Goal: Use online tool/utility: Use online tool/utility

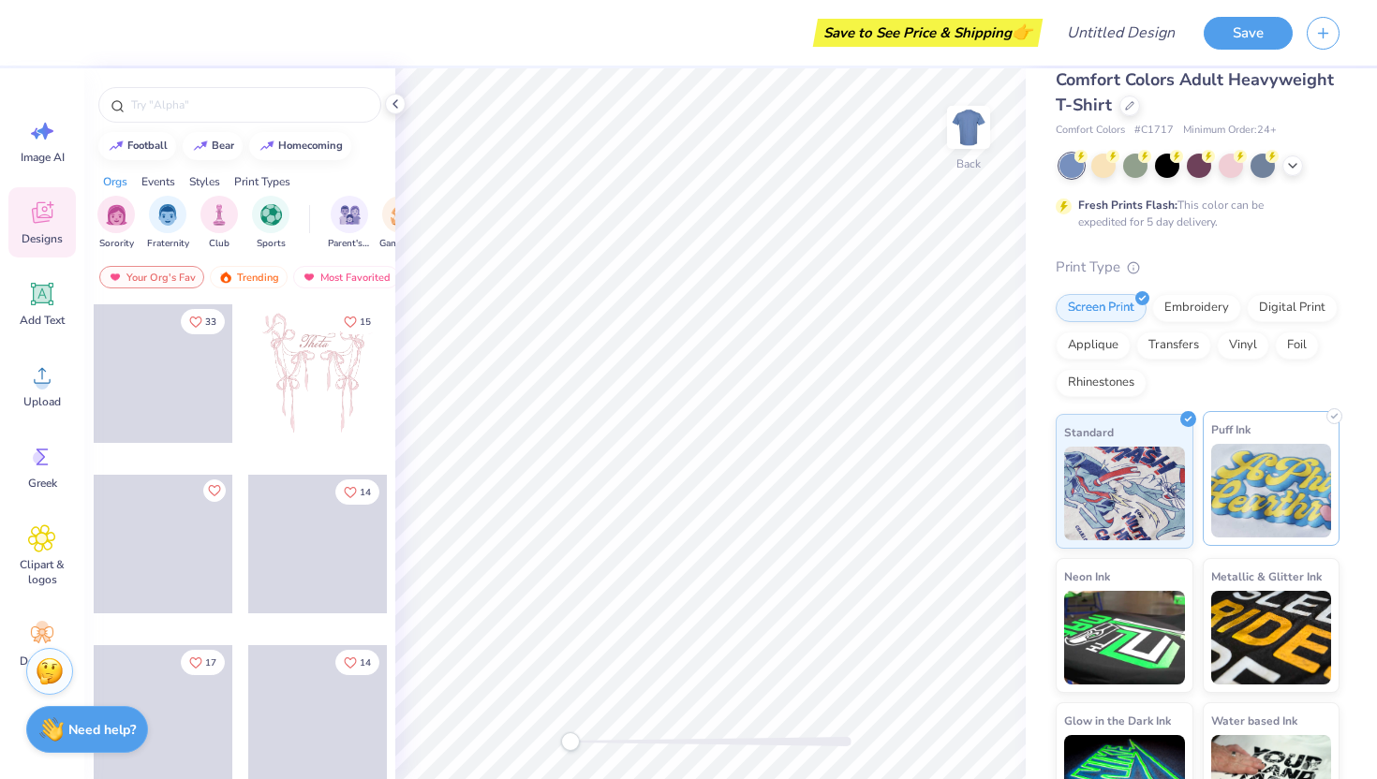
scroll to position [32, 0]
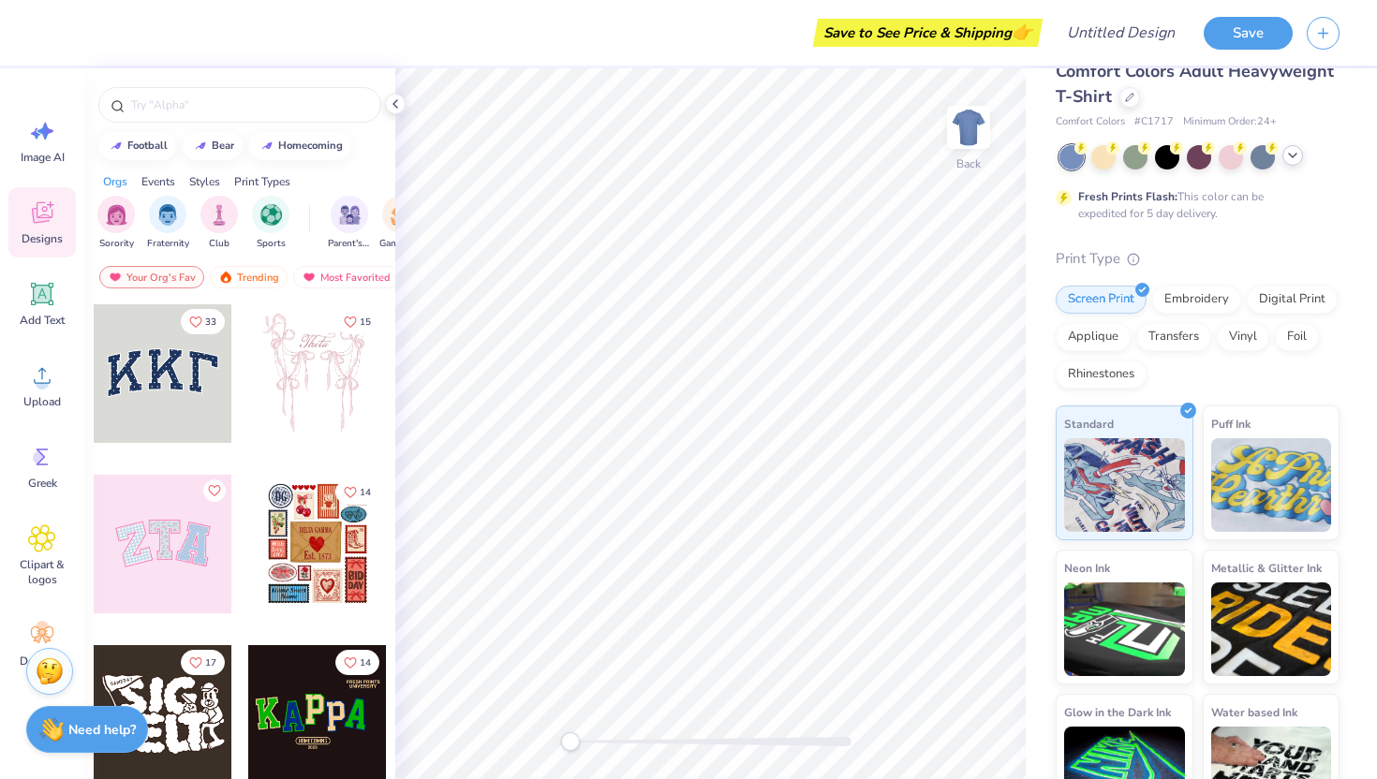
click at [1299, 162] on div at bounding box center [1199, 157] width 280 height 24
click at [1294, 161] on icon at bounding box center [1292, 155] width 15 height 15
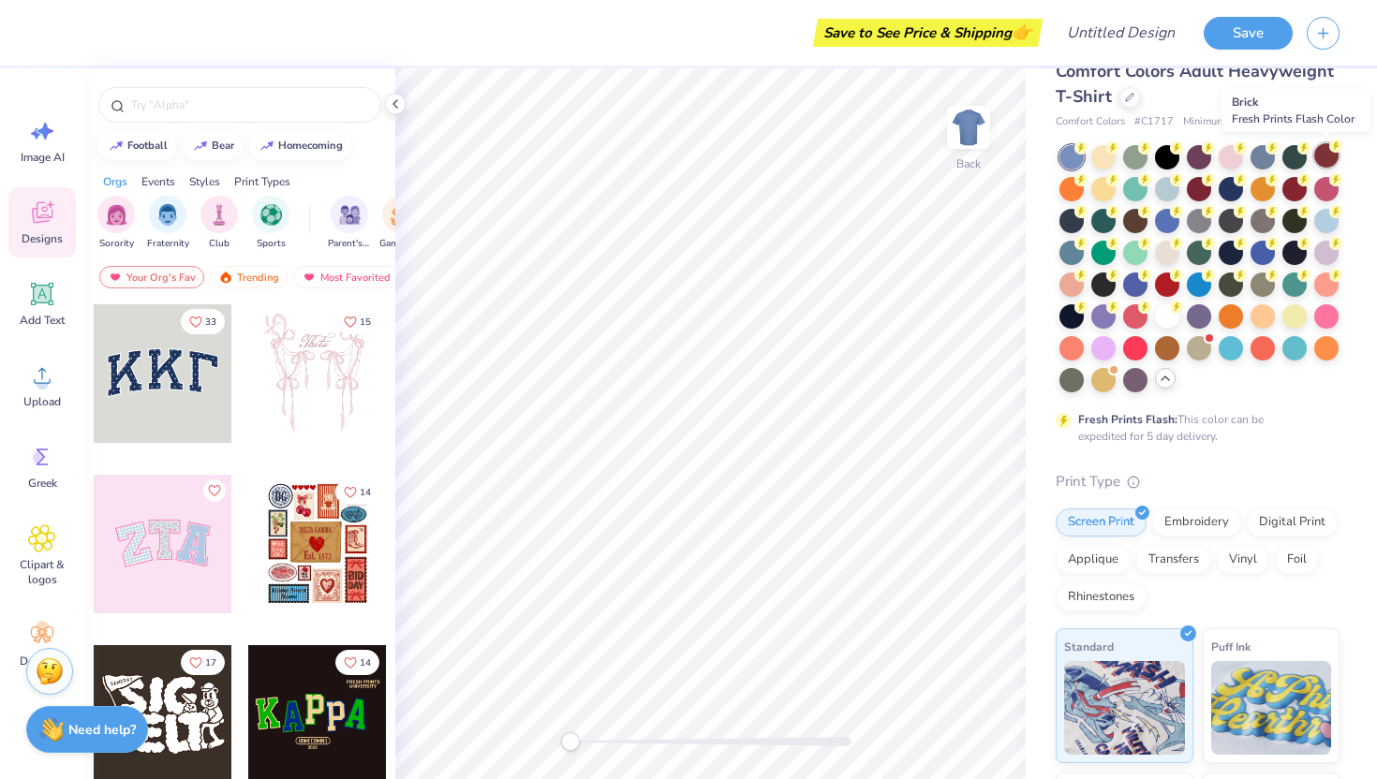
click at [1323, 159] on div at bounding box center [1326, 155] width 24 height 24
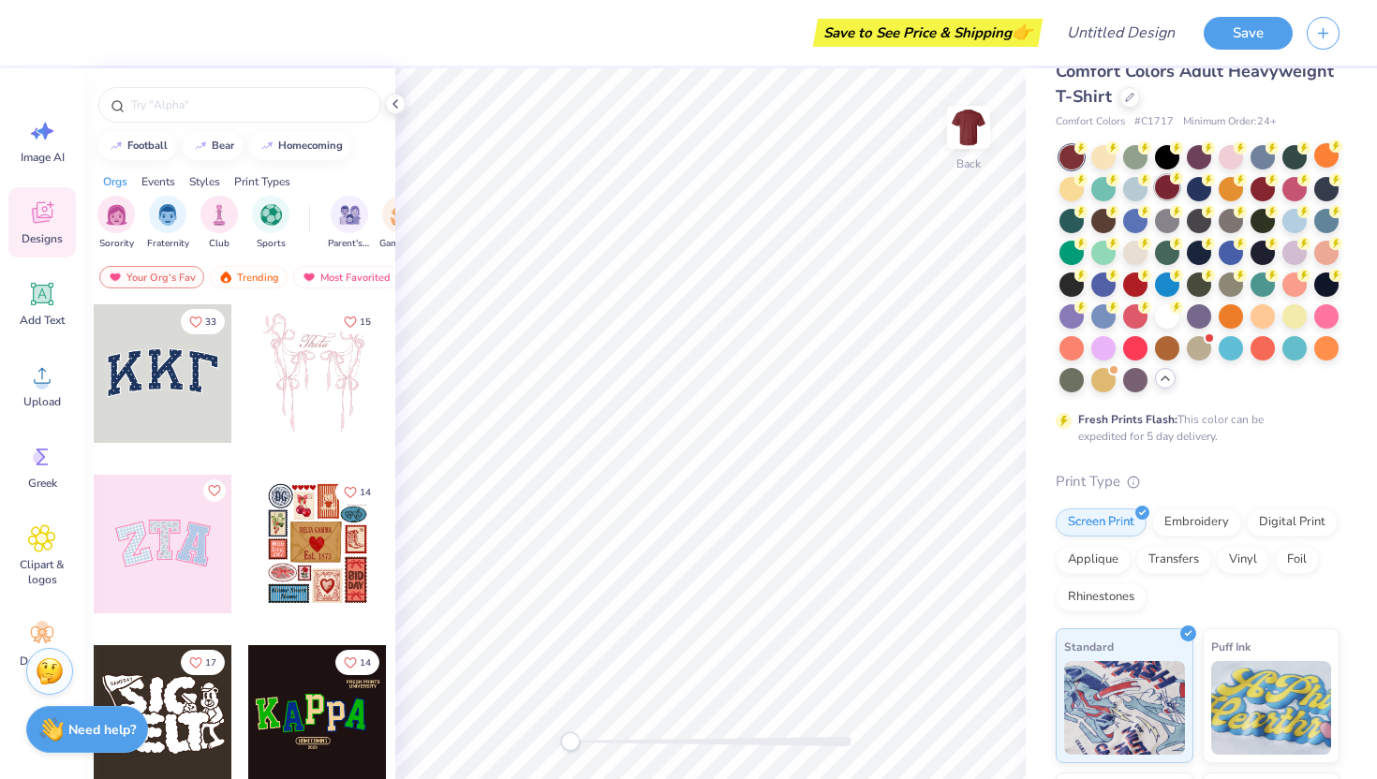
click at [1170, 194] on div at bounding box center [1167, 187] width 24 height 24
click at [1260, 185] on div at bounding box center [1263, 187] width 24 height 24
click at [1191, 187] on div at bounding box center [1199, 187] width 24 height 24
click at [1137, 283] on div at bounding box center [1135, 283] width 24 height 24
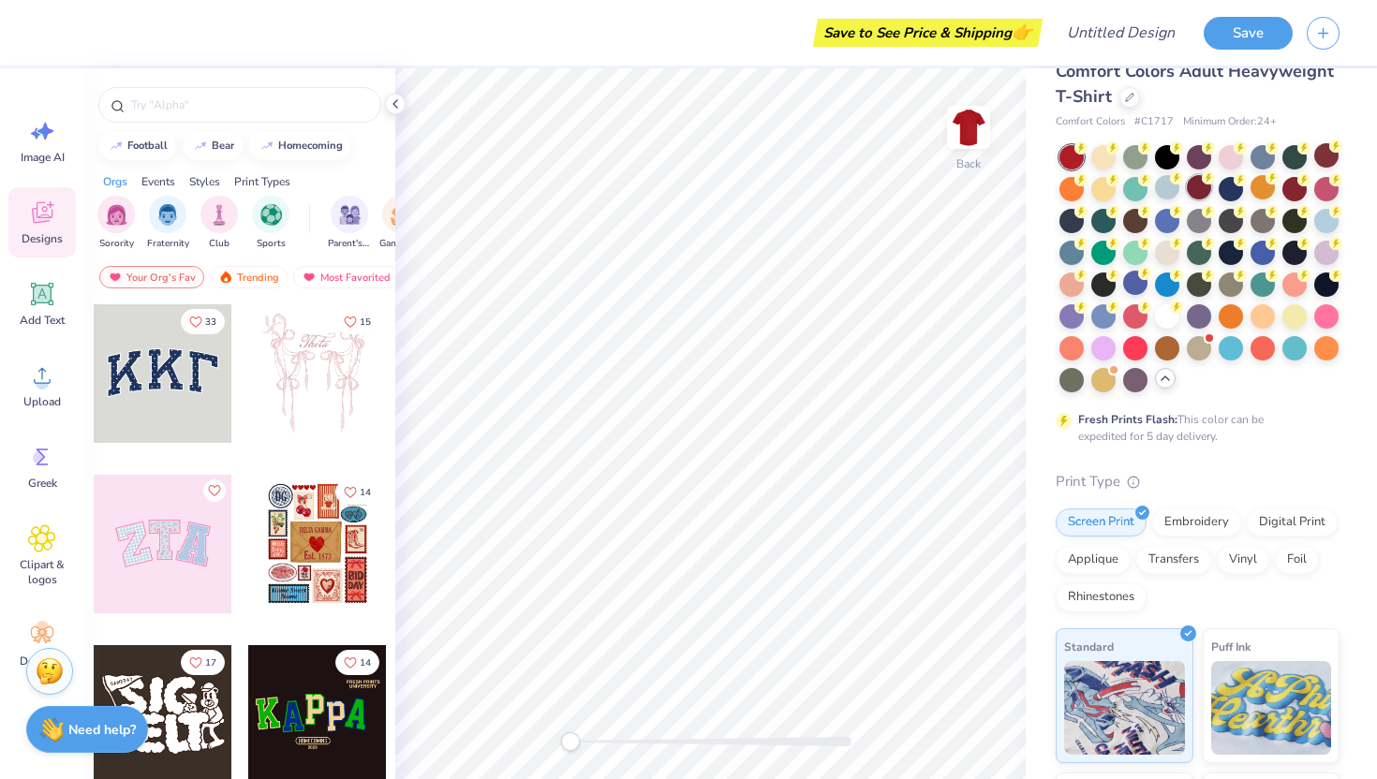
click at [1203, 188] on div at bounding box center [1199, 187] width 24 height 24
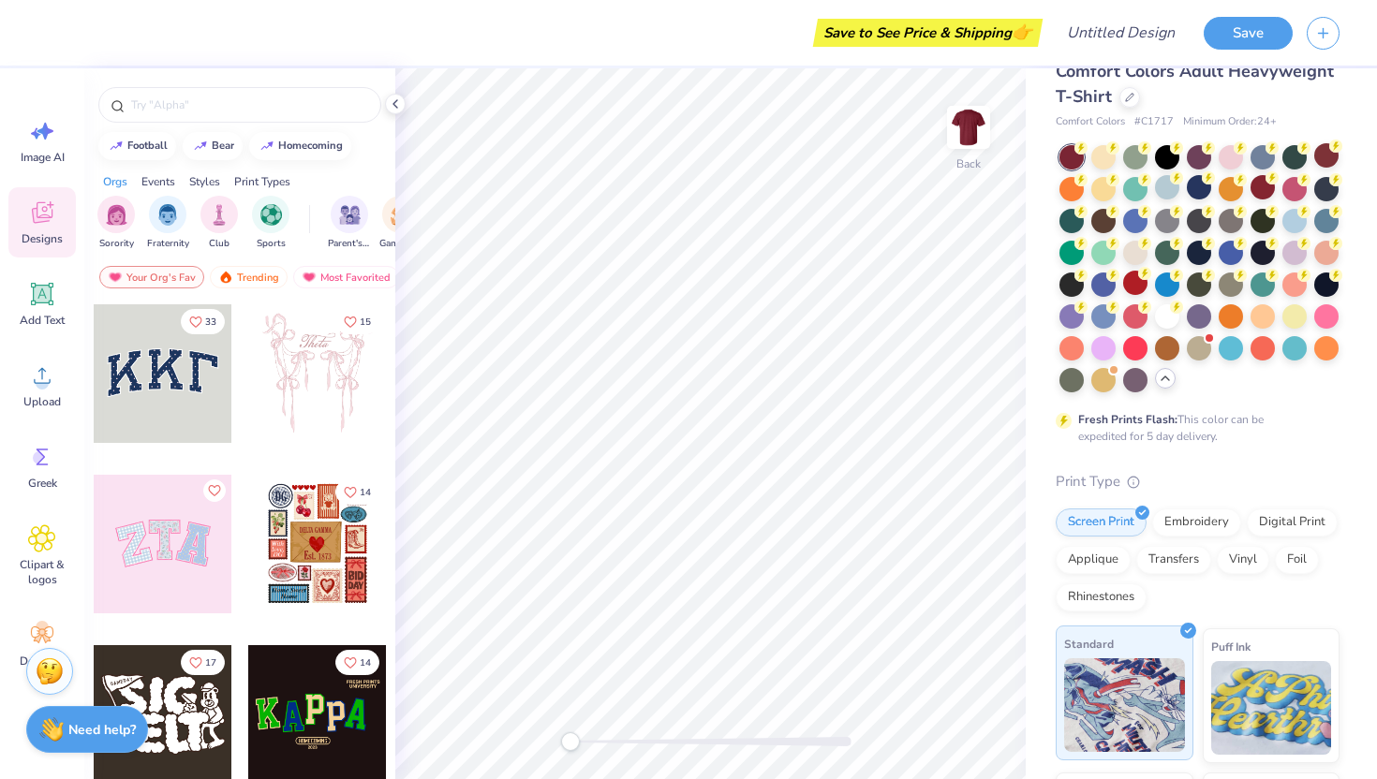
scroll to position [304, 0]
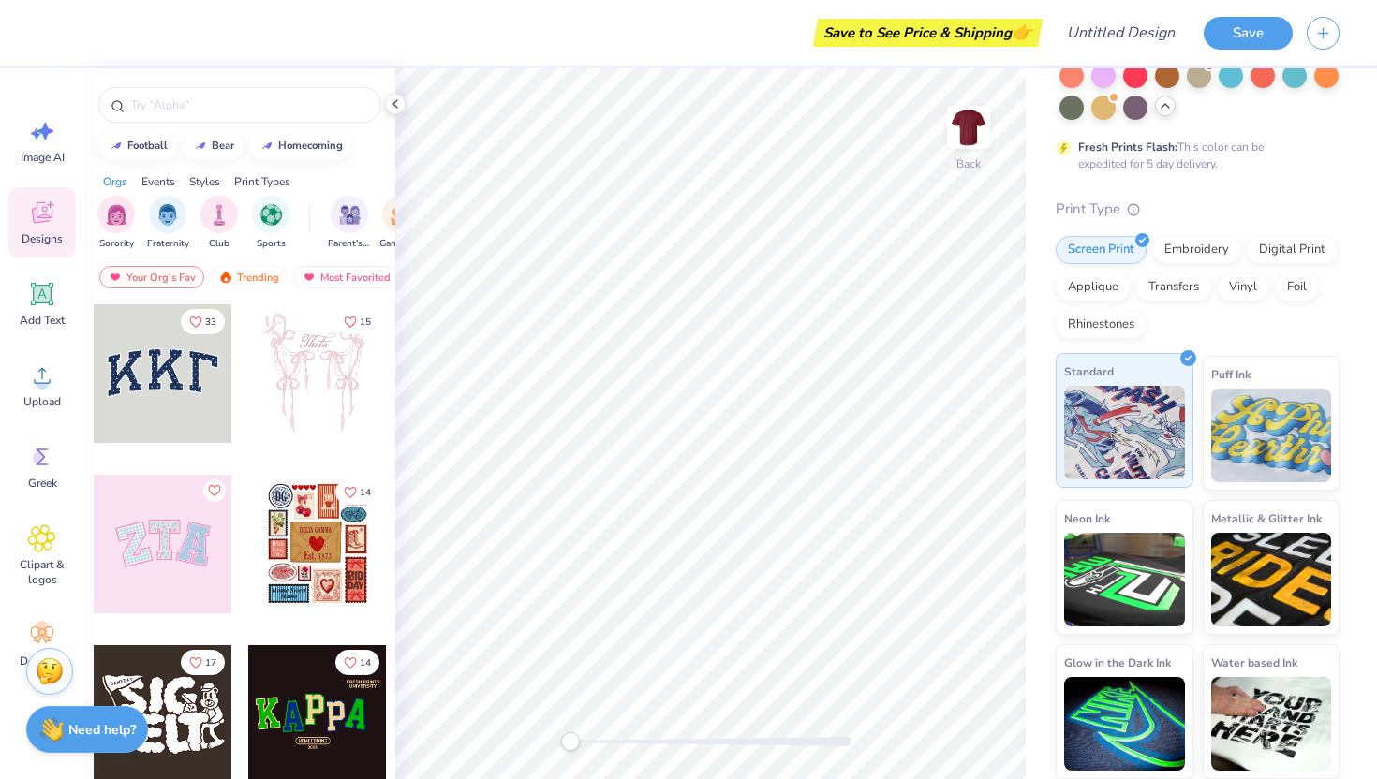
click at [1125, 446] on img at bounding box center [1124, 433] width 121 height 94
click at [234, 96] on input "text" at bounding box center [249, 105] width 240 height 19
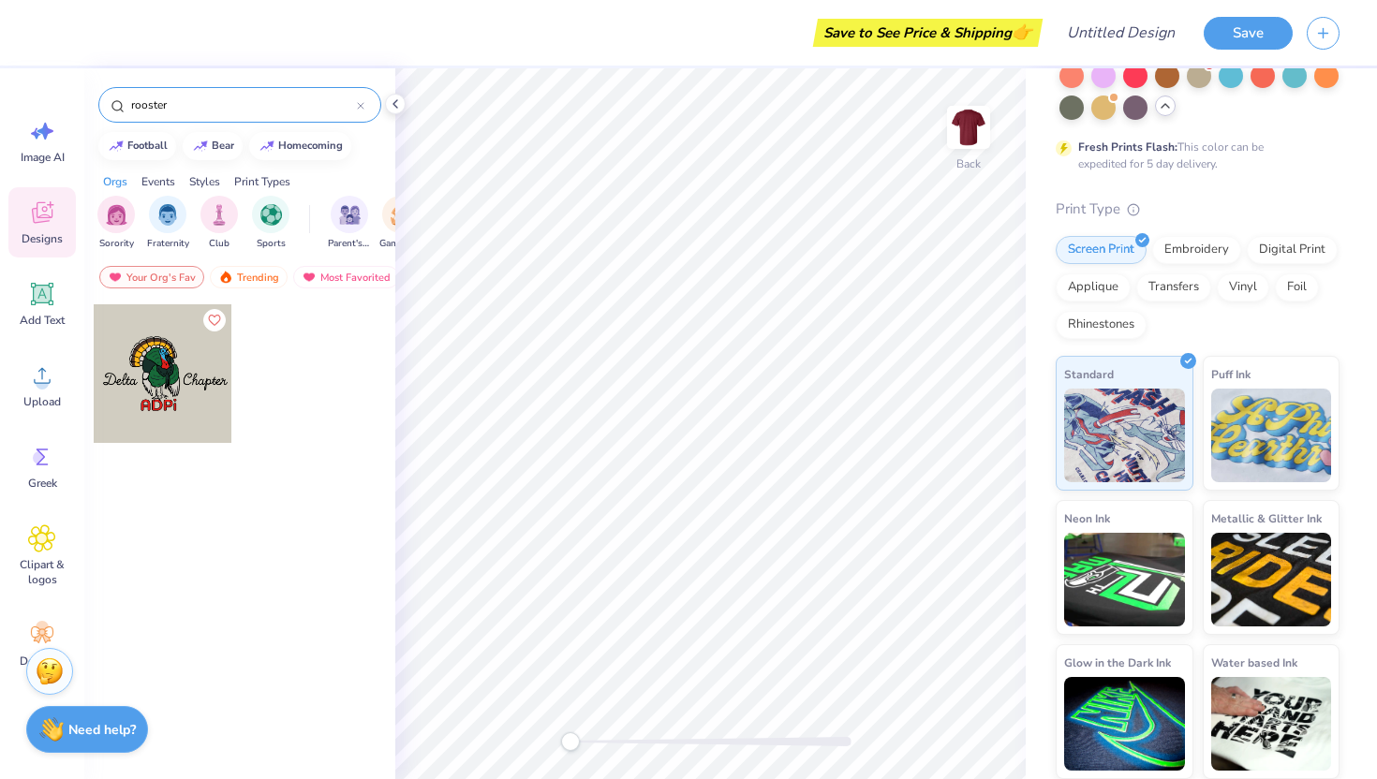
type input "rooster"
click at [193, 115] on div "rooster" at bounding box center [239, 105] width 283 height 36
drag, startPoint x: 191, startPoint y: 102, endPoint x: 174, endPoint y: 102, distance: 16.9
click at [174, 102] on input "rooster" at bounding box center [243, 105] width 228 height 19
click at [31, 528] on icon at bounding box center [41, 539] width 27 height 28
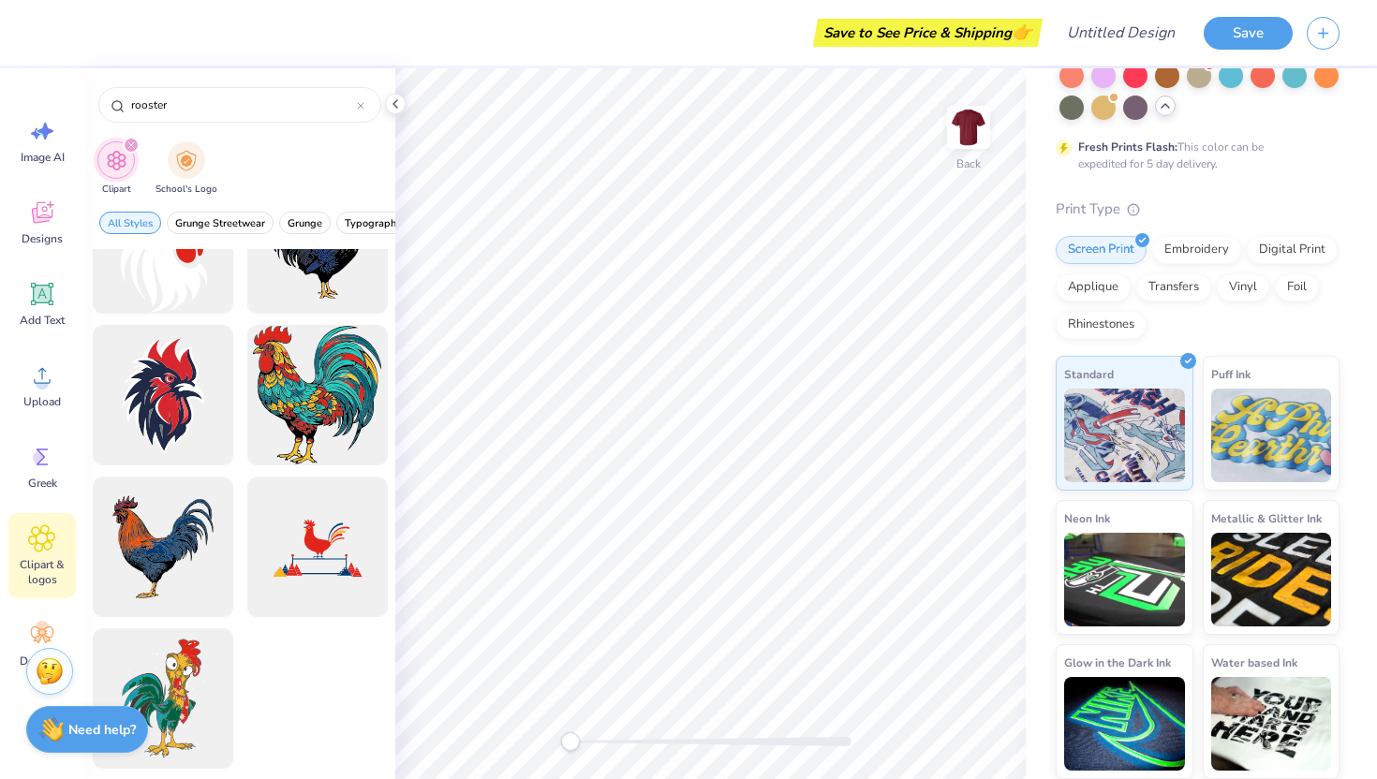
scroll to position [0, 0]
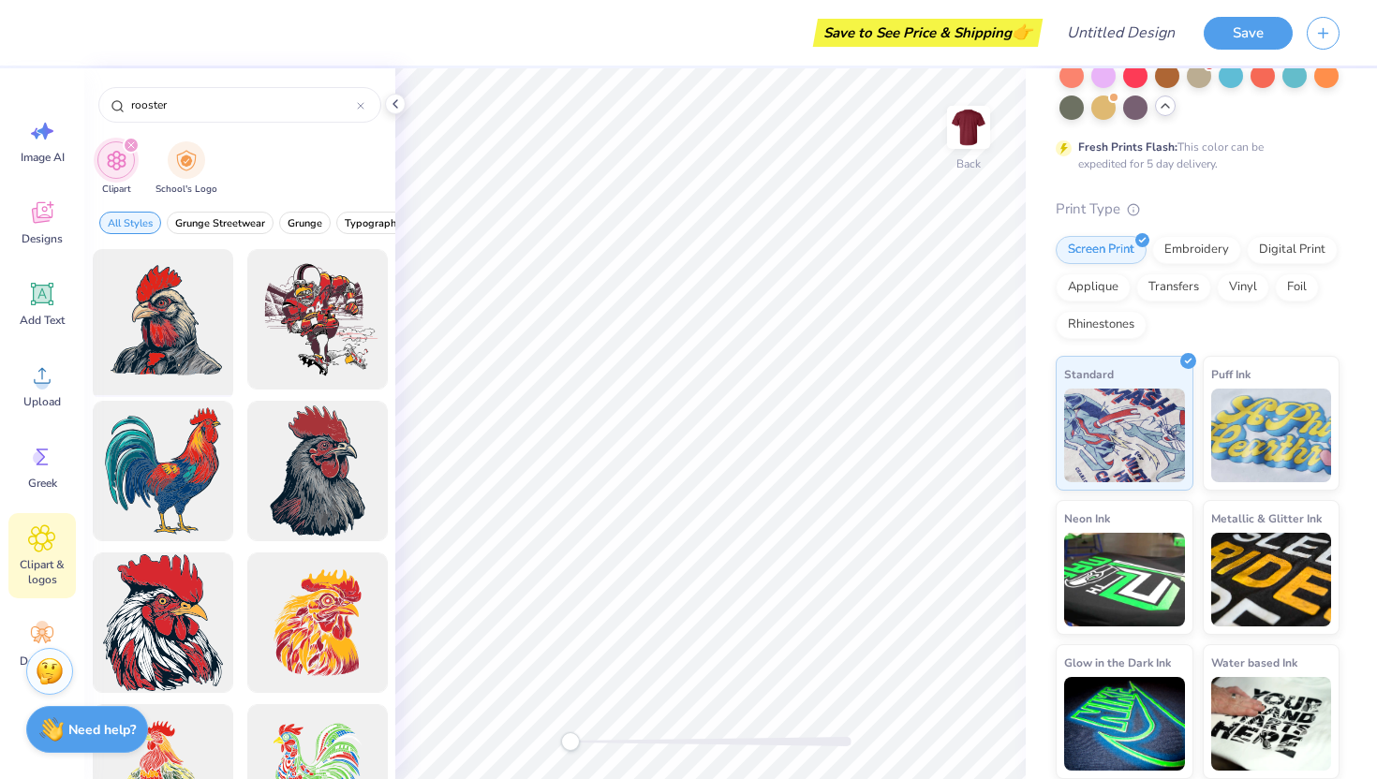
click at [185, 318] on div at bounding box center [162, 320] width 155 height 155
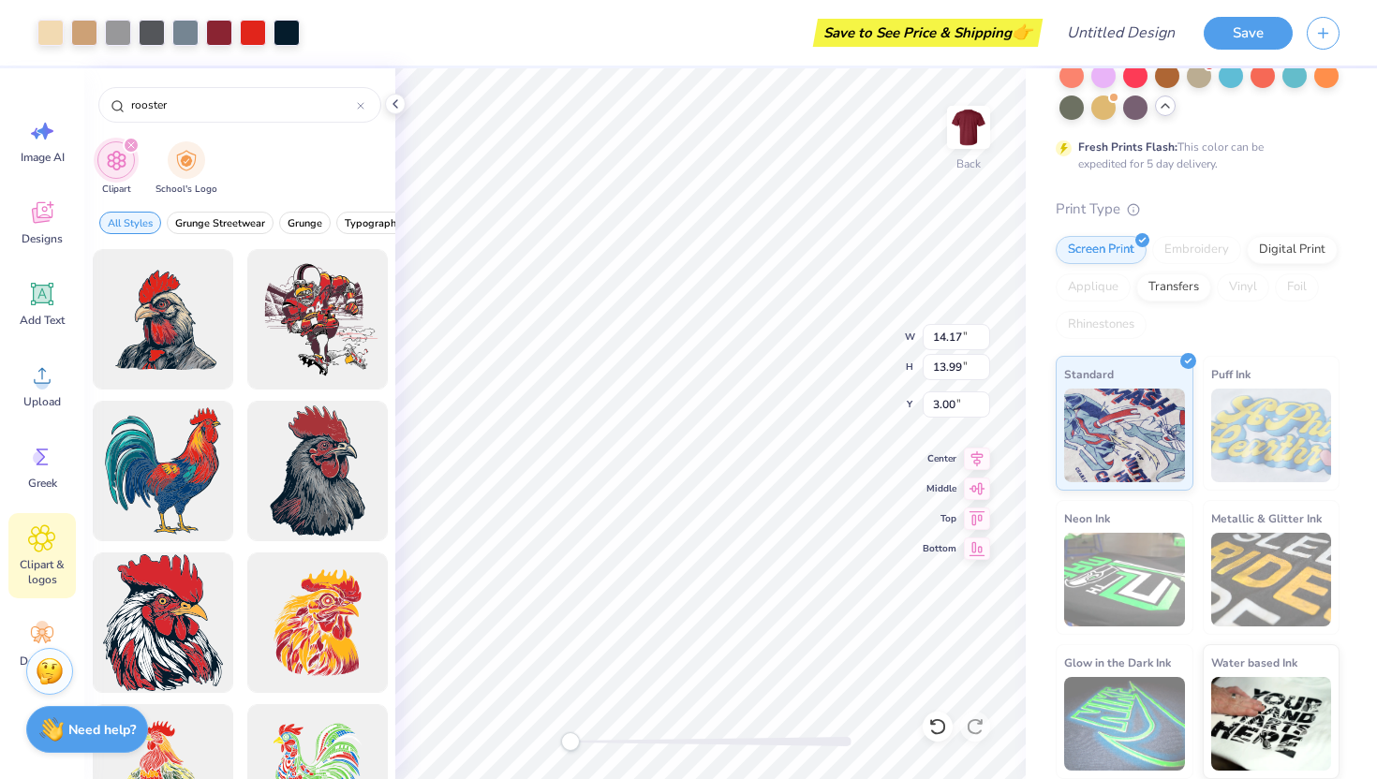
click at [201, 112] on input "rooster" at bounding box center [243, 105] width 228 height 19
type input "r"
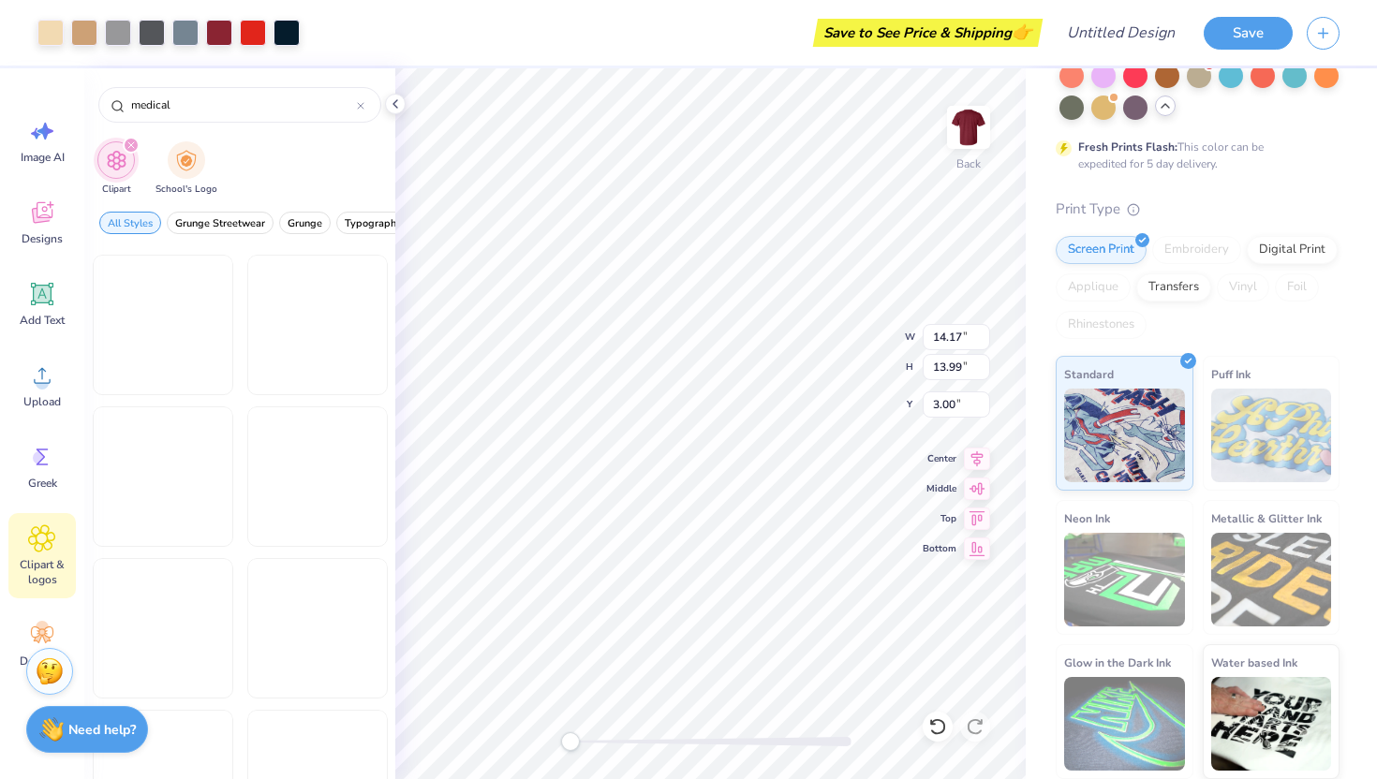
scroll to position [918, 0]
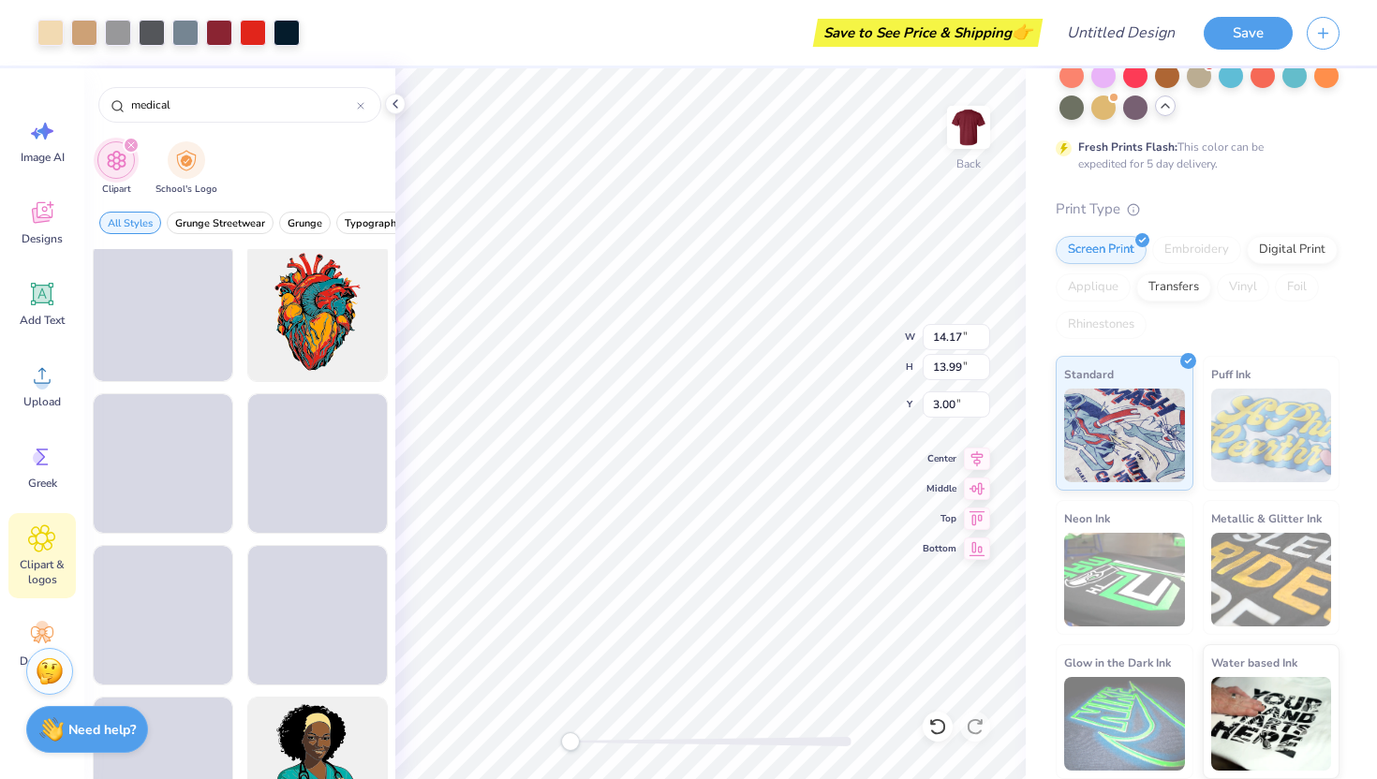
drag, startPoint x: 260, startPoint y: 107, endPoint x: 0, endPoint y: 81, distance: 261.6
click at [0, 92] on div "Art colors Save to See Price & Shipping 👉 Design Title Save Image AI Designs Ad…" at bounding box center [688, 389] width 1377 height 779
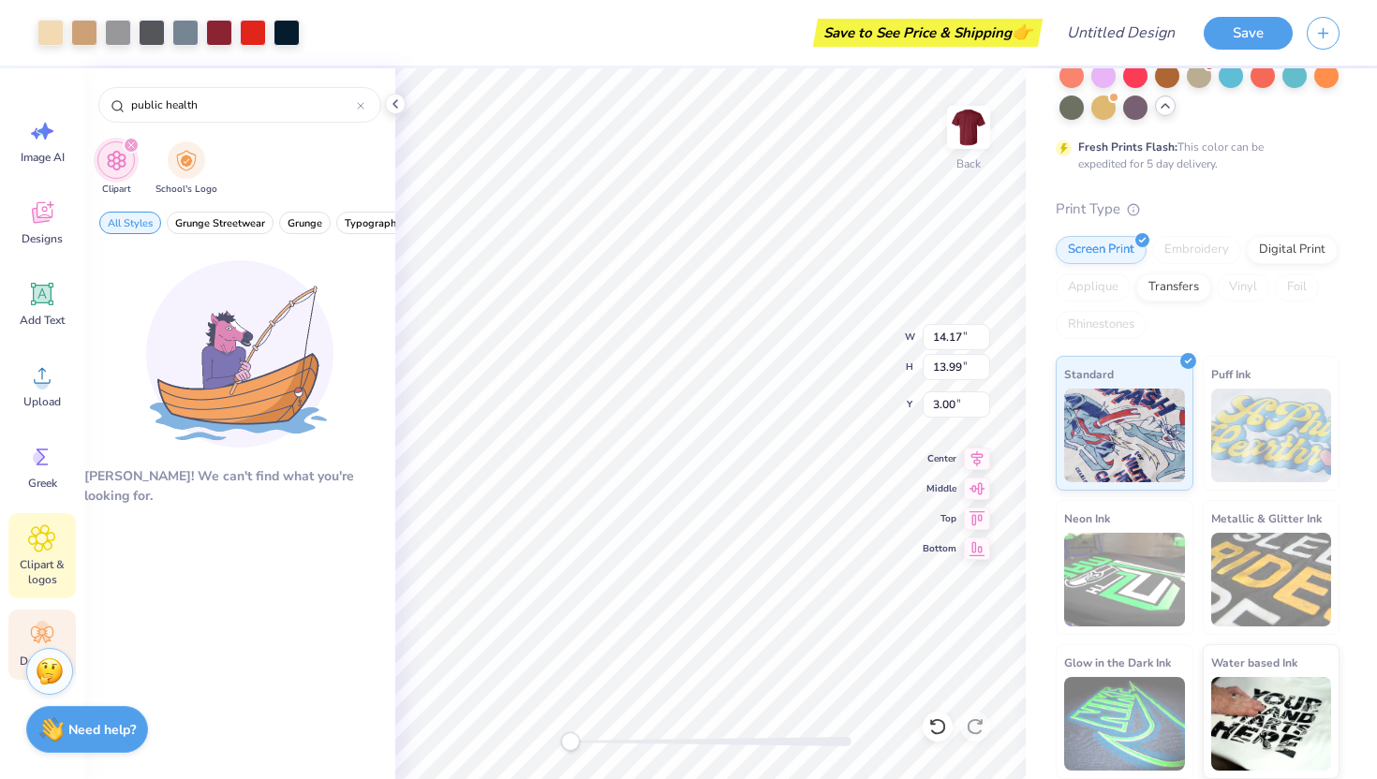
type input "public health"
click at [42, 631] on circle at bounding box center [42, 627] width 13 height 13
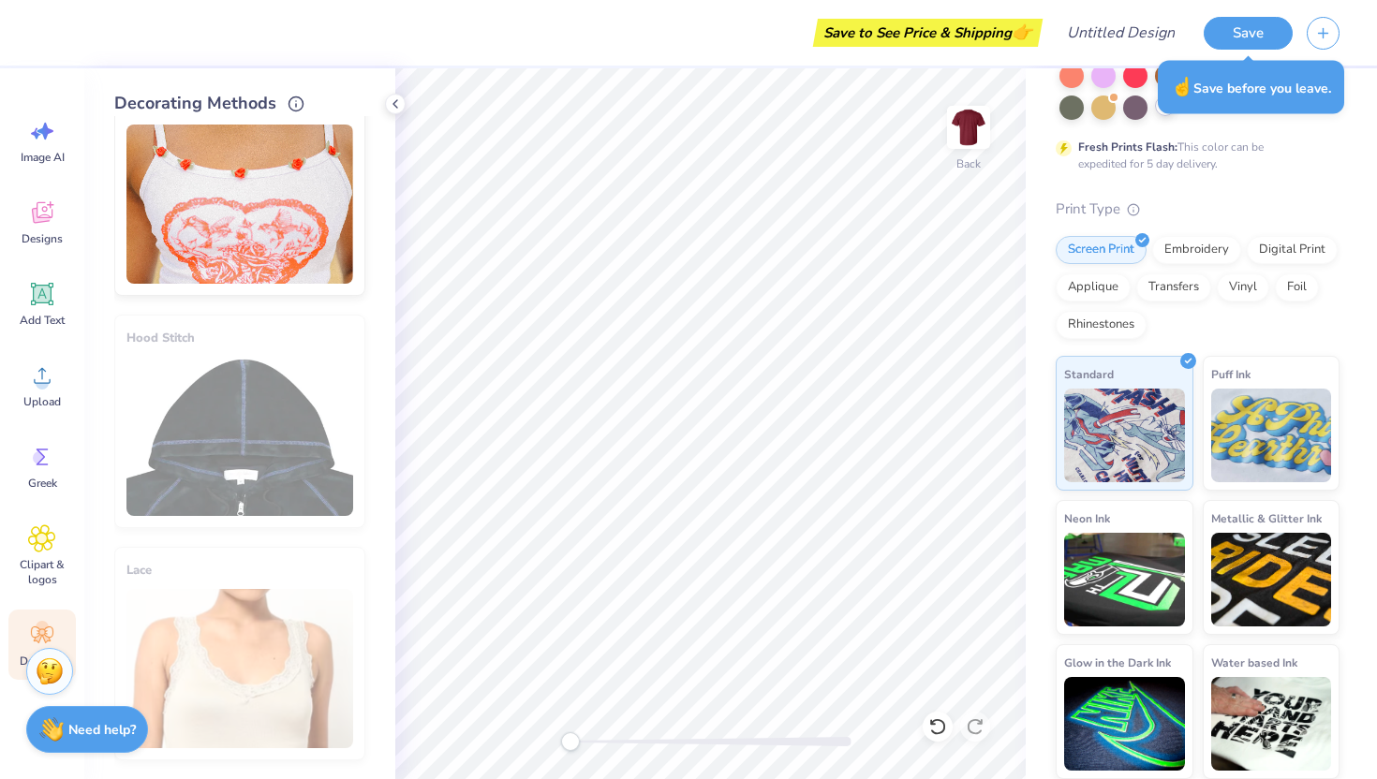
scroll to position [0, 0]
